Goal: Submit feedback/report problem

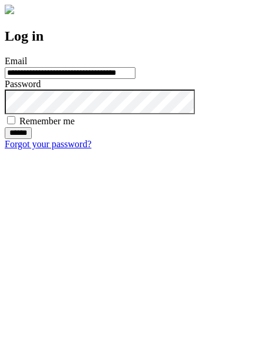
type input "**********"
click at [32, 139] on input "******" at bounding box center [18, 133] width 27 height 12
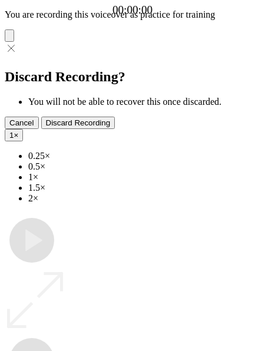
type input "**********"
